Goal: Check status: Check status

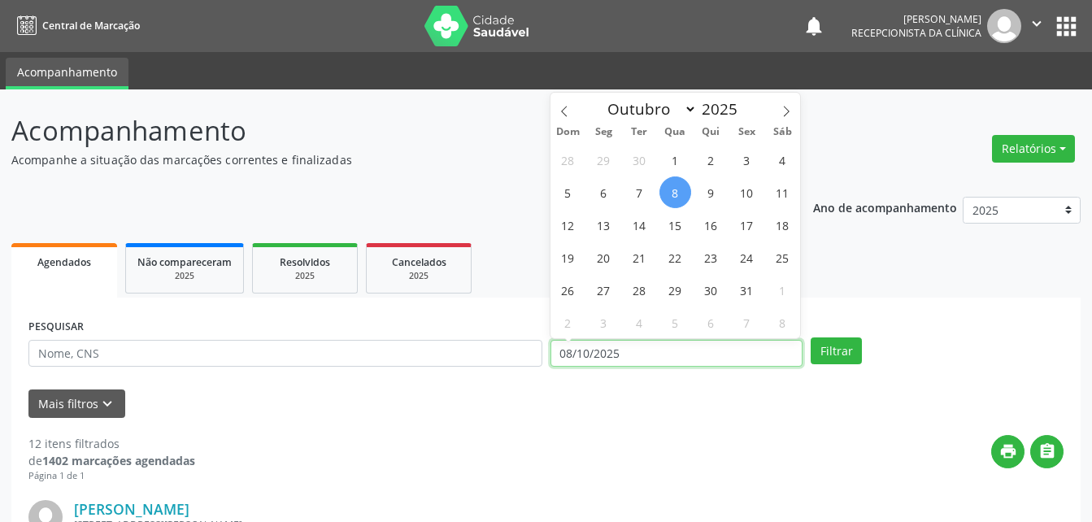
click at [619, 355] on input "08/10/2025" at bounding box center [677, 354] width 253 height 28
click at [676, 150] on span "1" at bounding box center [676, 160] width 32 height 32
type input "01/10/2025"
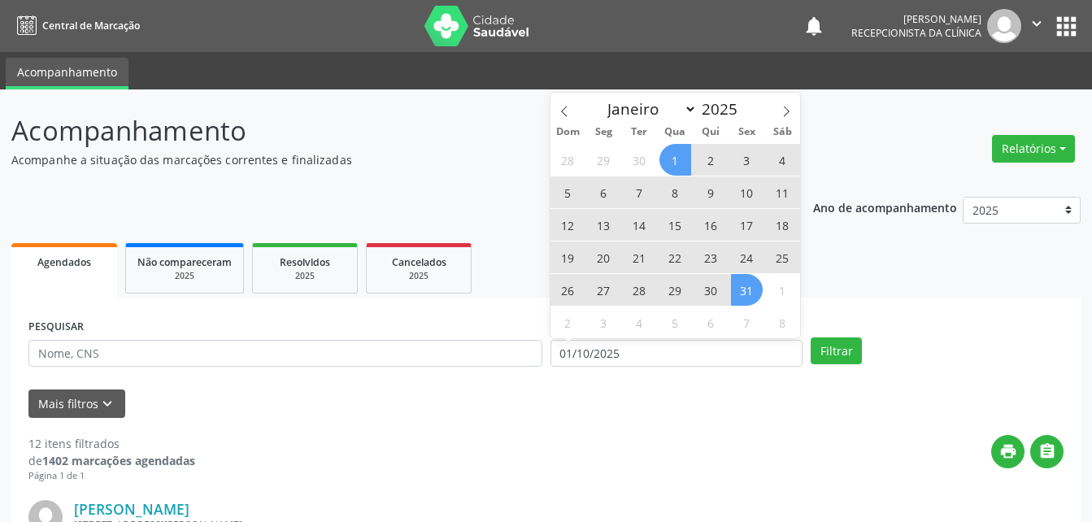
click at [753, 291] on span "31" at bounding box center [747, 290] width 32 height 32
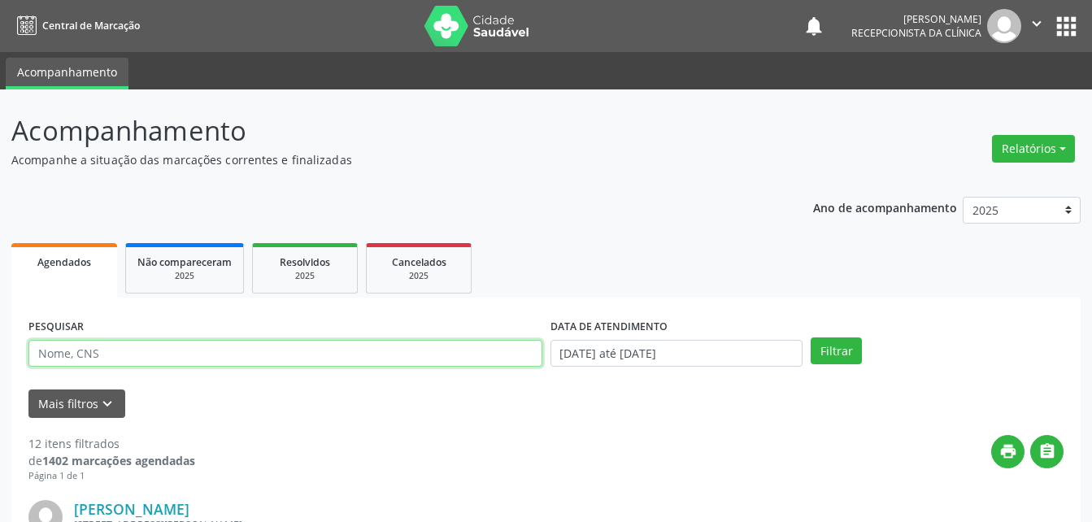
click at [294, 351] on input "text" at bounding box center [285, 354] width 514 height 28
type input "[PERSON_NAME]"
click at [811, 338] on button "Filtrar" at bounding box center [836, 352] width 51 height 28
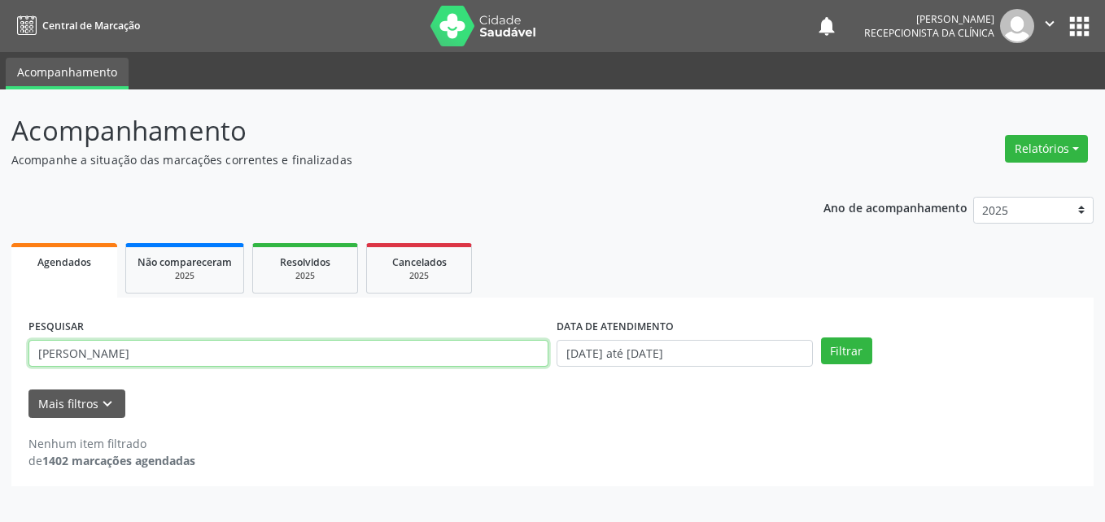
click at [155, 349] on input "[PERSON_NAME]" at bounding box center [288, 354] width 520 height 28
click at [1042, 11] on button "" at bounding box center [1049, 26] width 31 height 34
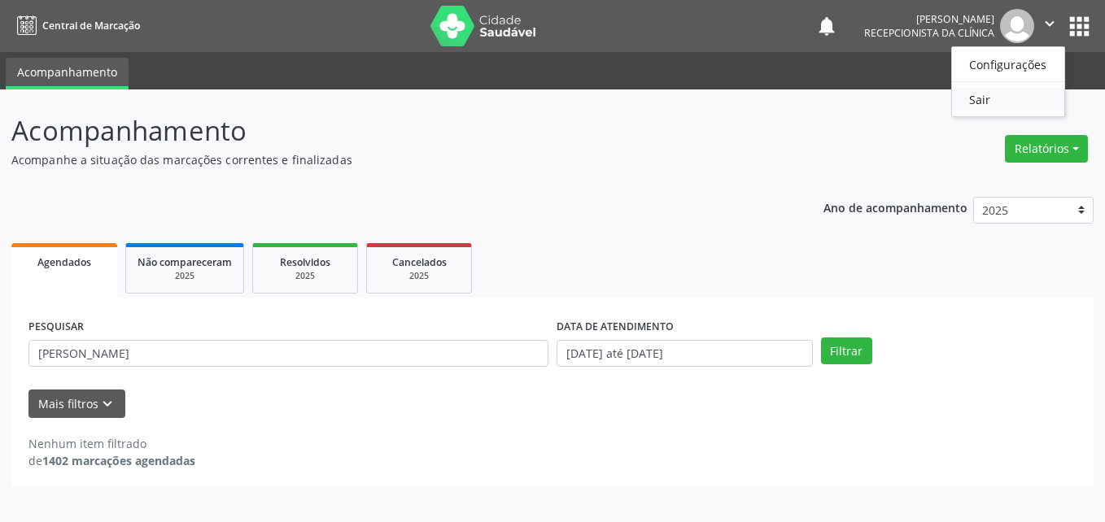
click at [973, 101] on link "Sair" at bounding box center [1008, 99] width 112 height 23
